Goal: Complete application form: Complete application form

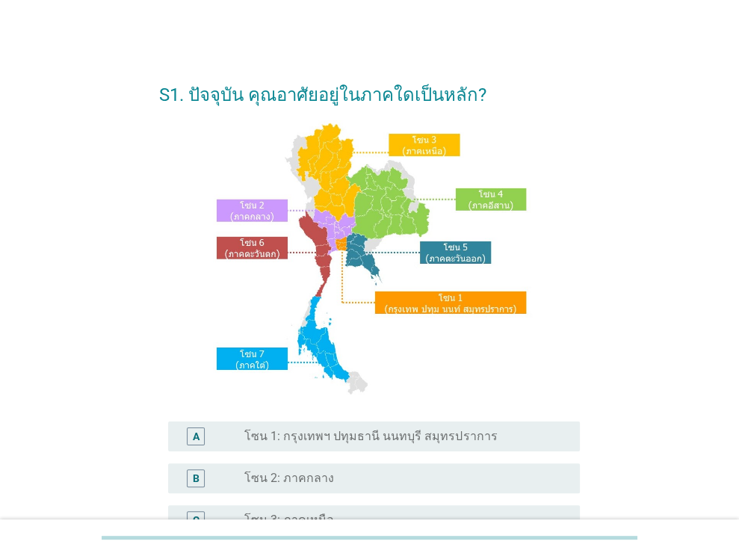
click at [404, 429] on label "โซน 1: กรุงเทพฯ ปทุมธานี นนทบุรี สมุทรปราการ" at bounding box center [370, 436] width 252 height 15
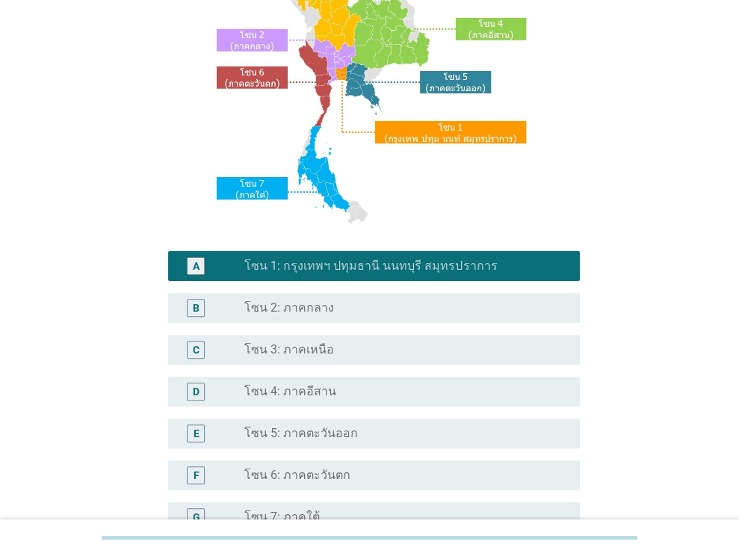
scroll to position [338, 0]
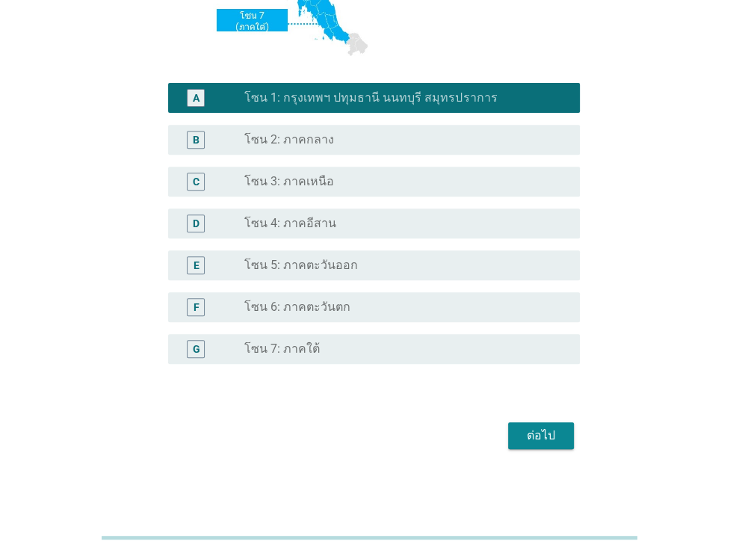
click at [508, 426] on button "ต่อไป" at bounding box center [541, 435] width 66 height 27
click at [515, 428] on div "ต่อไป" at bounding box center [369, 436] width 421 height 36
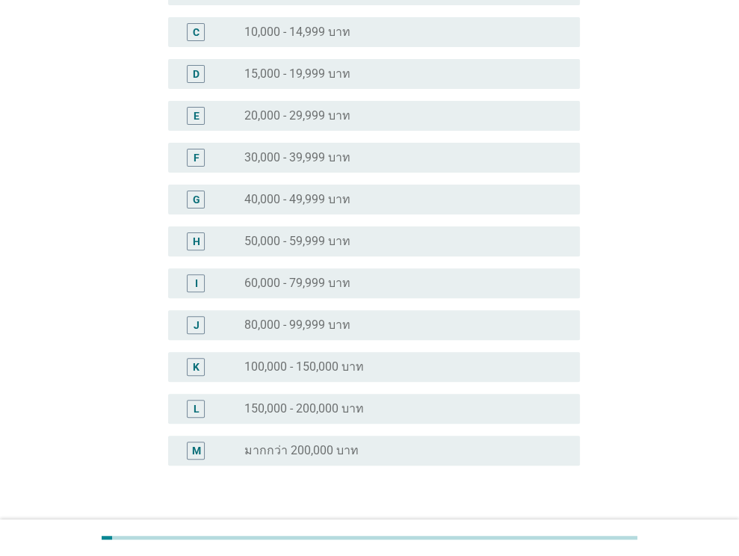
scroll to position [299, 0]
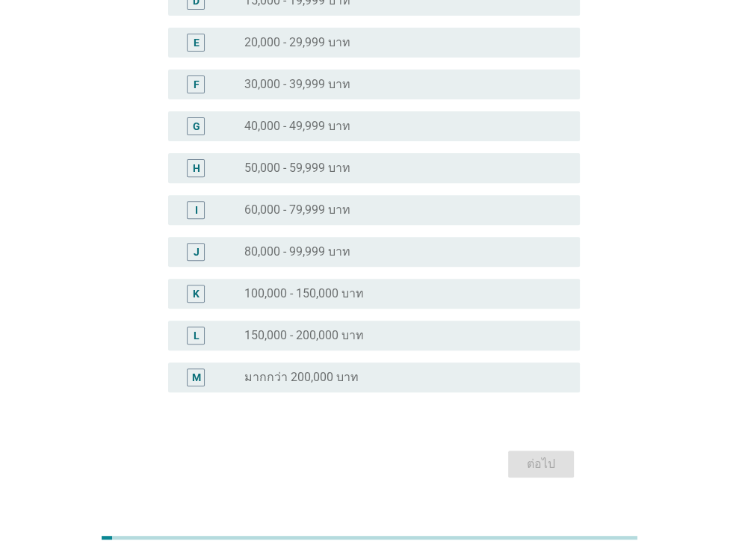
click at [375, 258] on div "radio_button_unchecked 80,000 - 99,999 บาท" at bounding box center [399, 251] width 311 height 15
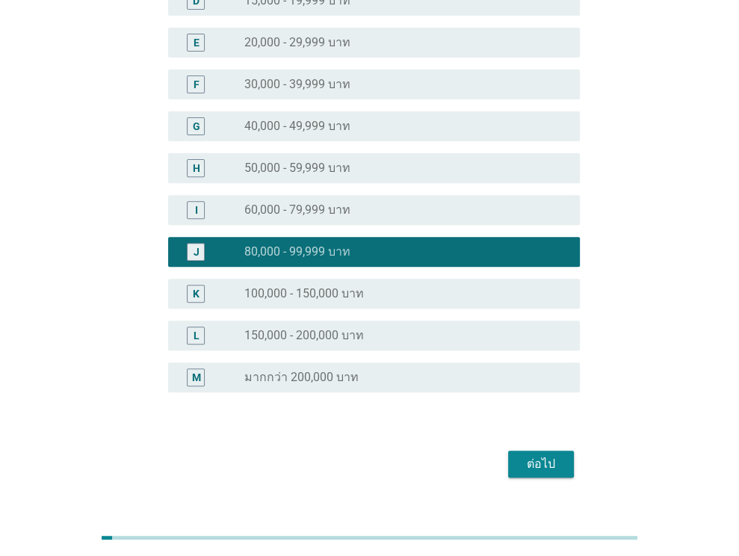
click at [565, 463] on button "ต่อไป" at bounding box center [541, 463] width 66 height 27
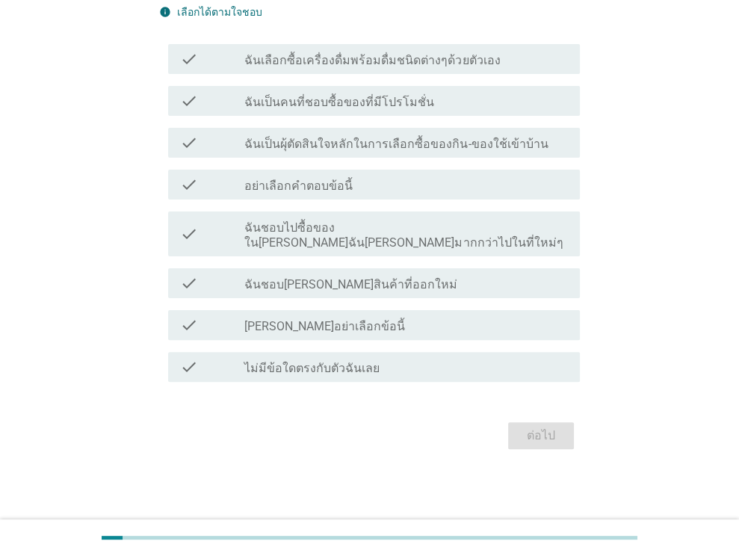
scroll to position [0, 0]
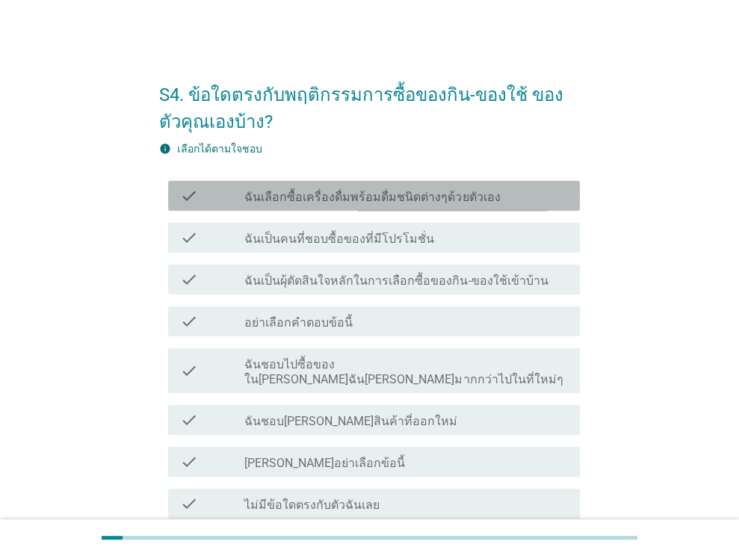
click at [425, 190] on label "ฉันเลือกซื้อเครื่องดื่มพร้อมดื่มชนิดต่างๆด้วยตัวเอง" at bounding box center [371, 197] width 255 height 15
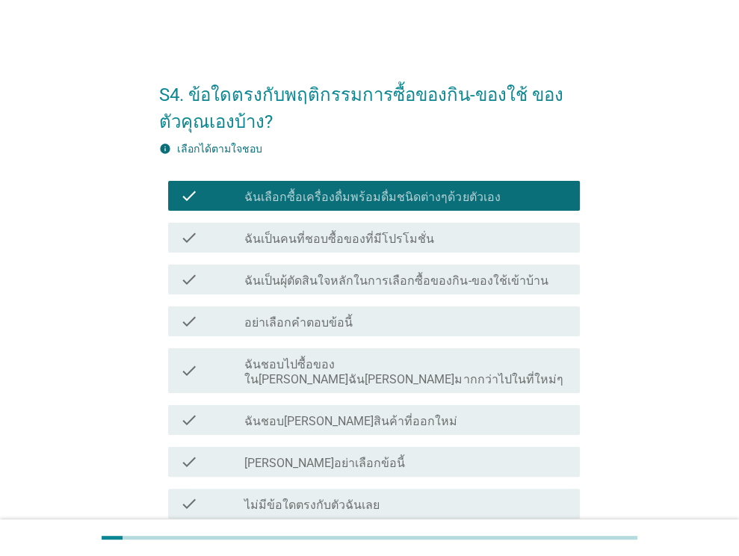
click at [448, 240] on div "check_box_outline_blank ฉันเป็นคนที่ชอบซื้อของที่มีโปรโมชั่น" at bounding box center [405, 238] width 323 height 18
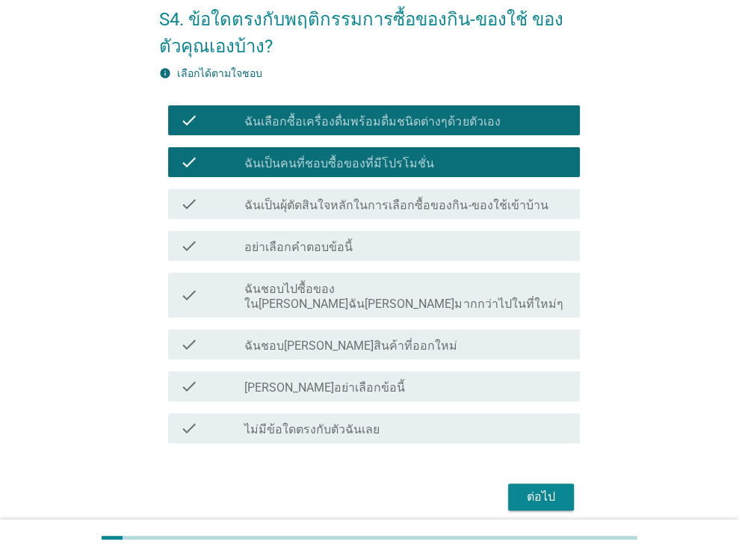
scroll to position [122, 0]
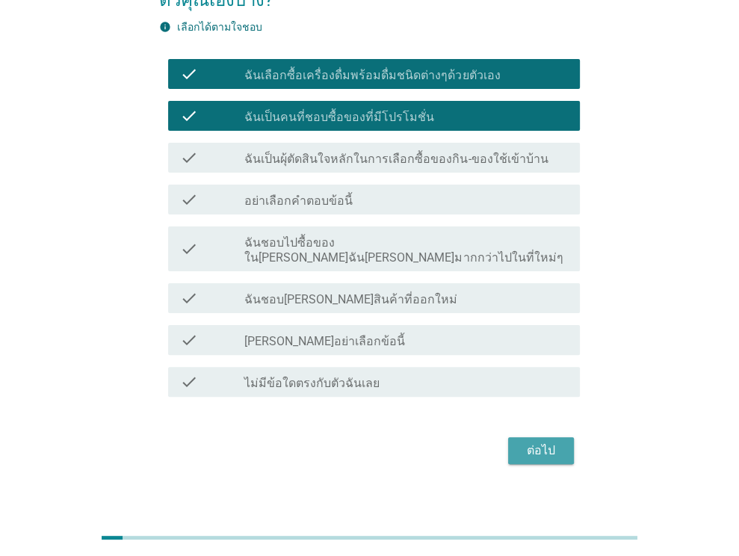
click at [539, 442] on div "ต่อไป" at bounding box center [541, 450] width 42 height 18
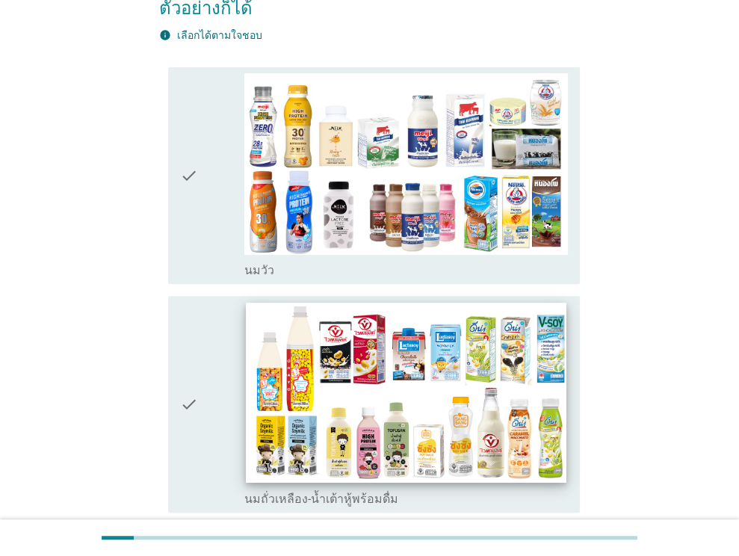
scroll to position [299, 0]
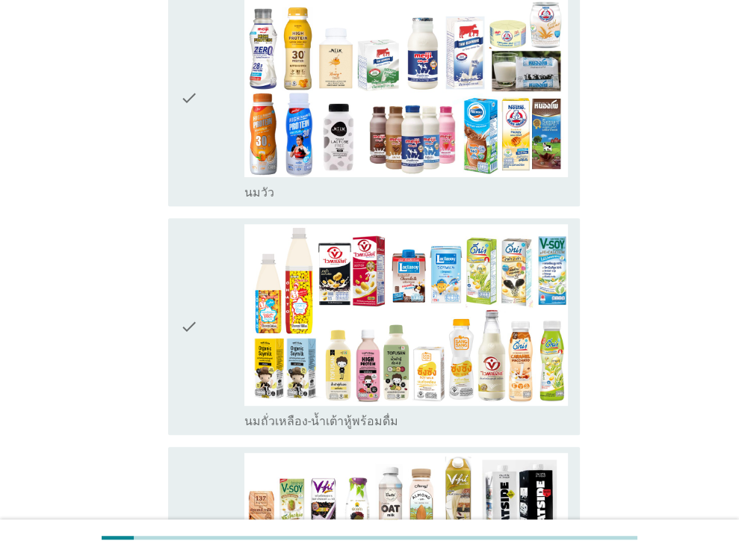
click at [184, 304] on icon "check" at bounding box center [189, 326] width 18 height 205
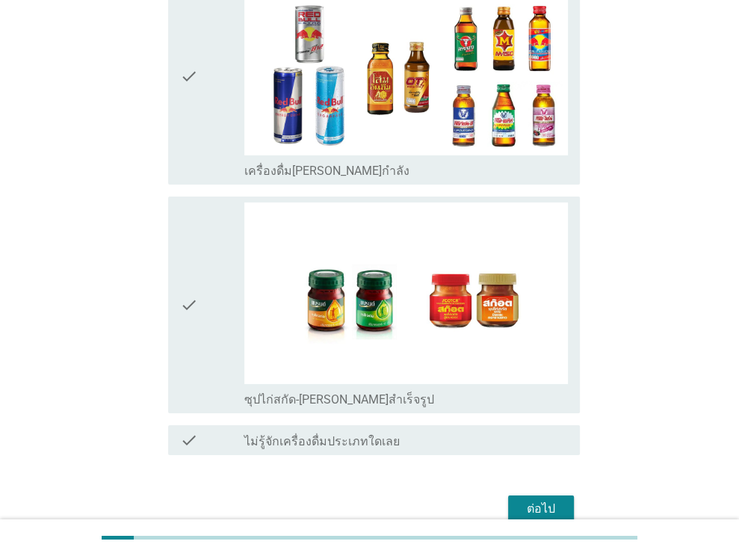
scroll to position [3107, 0]
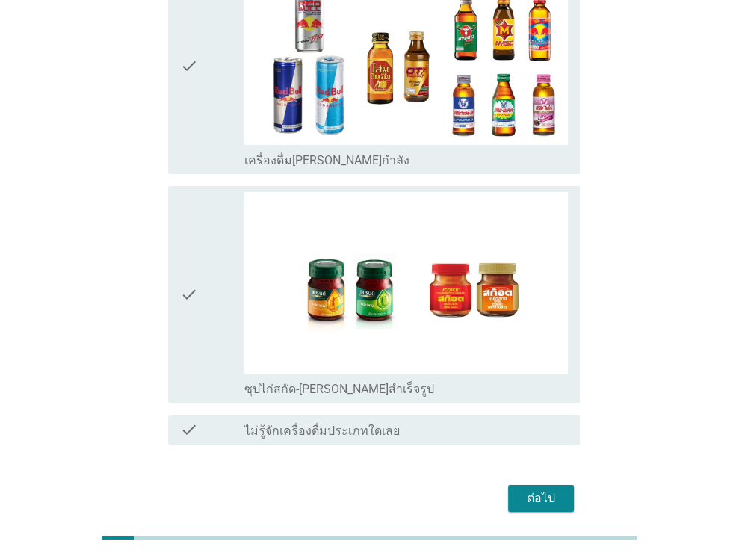
click at [550, 489] on div "ต่อไป" at bounding box center [541, 498] width 42 height 18
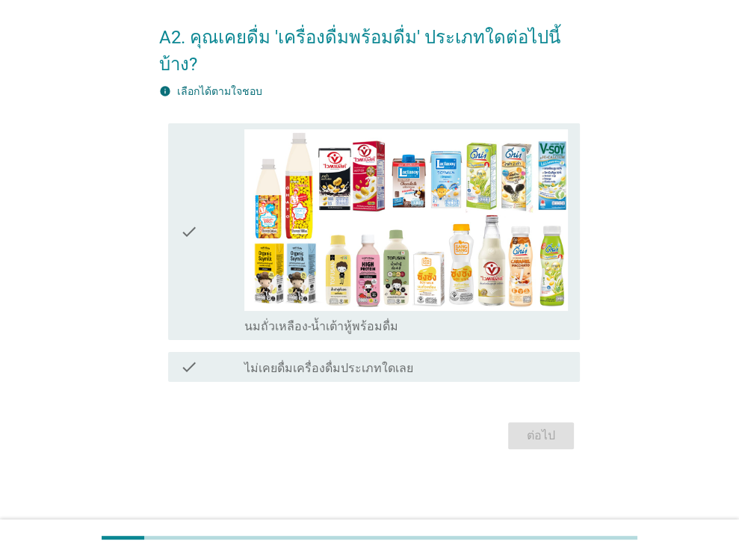
scroll to position [0, 0]
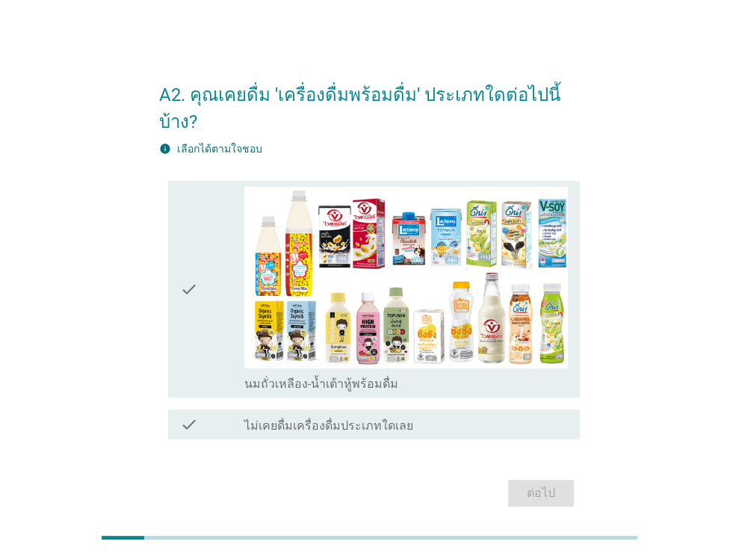
click at [199, 238] on div "check" at bounding box center [212, 289] width 65 height 205
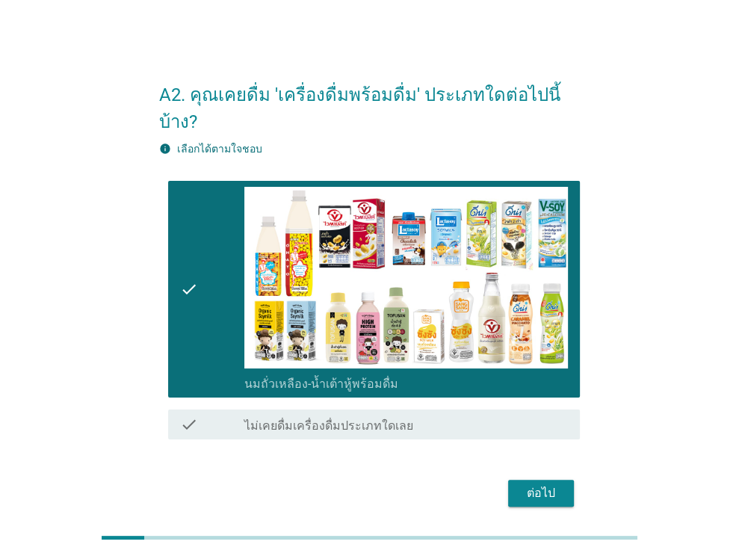
click at [552, 484] on div "ต่อไป" at bounding box center [541, 493] width 42 height 18
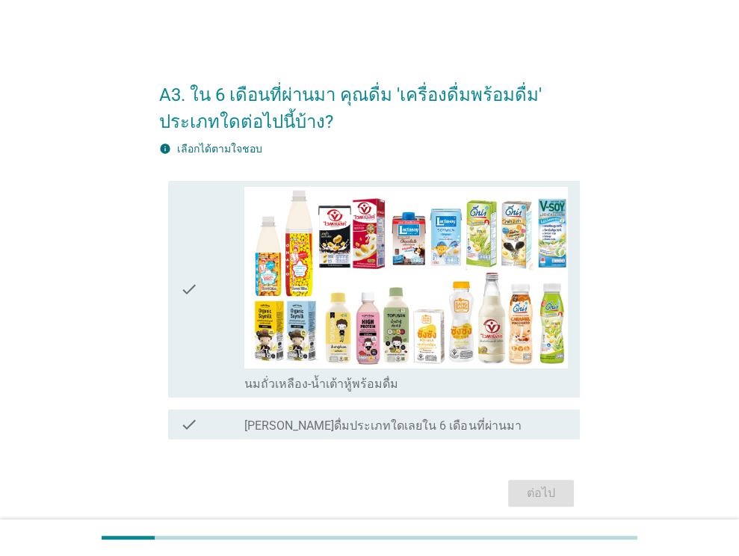
click at [207, 308] on div "check" at bounding box center [212, 289] width 65 height 205
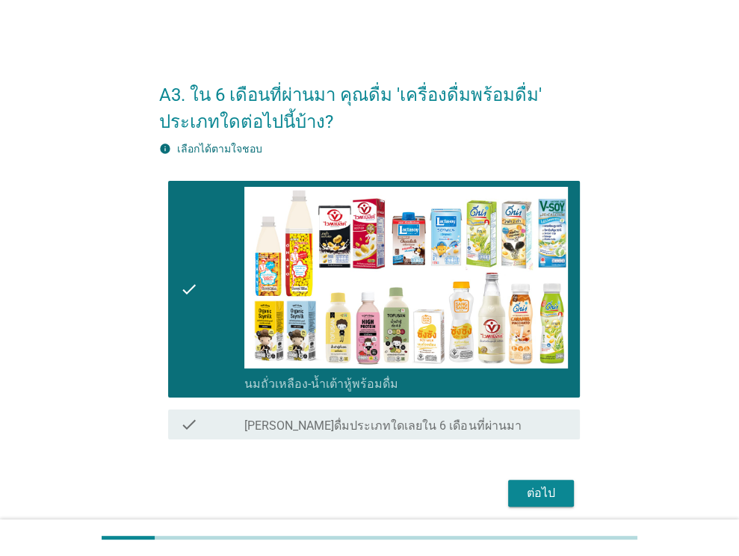
click at [553, 492] on div "ต่อไป" at bounding box center [541, 493] width 42 height 18
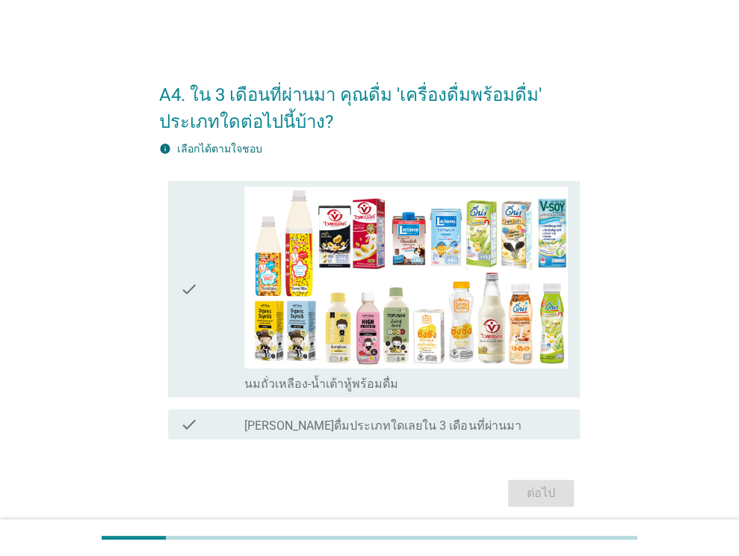
click at [196, 300] on icon "check" at bounding box center [189, 289] width 18 height 205
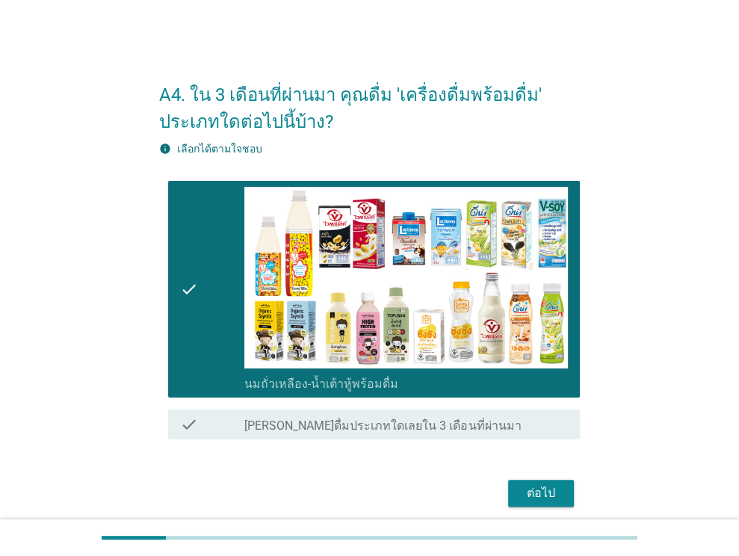
click at [545, 494] on div "ต่อไป" at bounding box center [541, 493] width 42 height 18
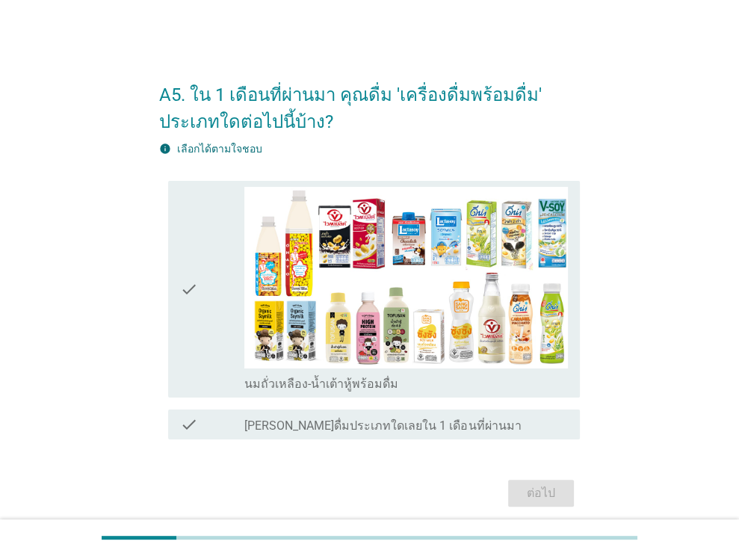
click at [205, 234] on div "check" at bounding box center [212, 289] width 65 height 205
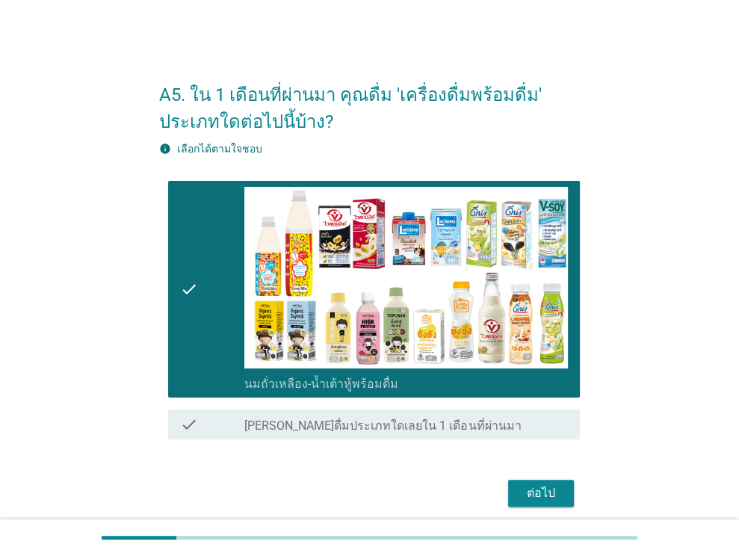
drag, startPoint x: 556, startPoint y: 486, endPoint x: 441, endPoint y: 409, distance: 138.2
click at [556, 486] on div "ต่อไป" at bounding box center [541, 493] width 42 height 18
